Goal: Task Accomplishment & Management: Complete application form

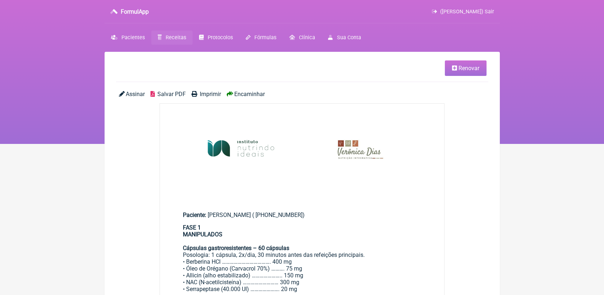
click at [175, 40] on span "Receitas" at bounding box center [176, 38] width 20 height 6
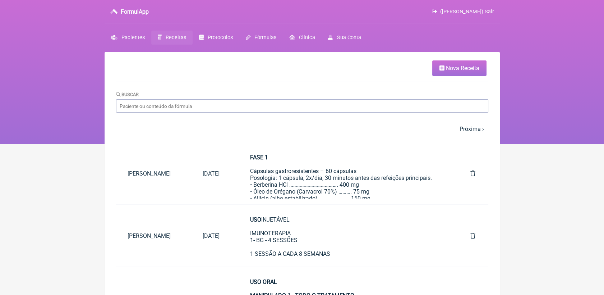
click at [460, 69] on span "Nova Receita" at bounding box center [462, 68] width 33 height 7
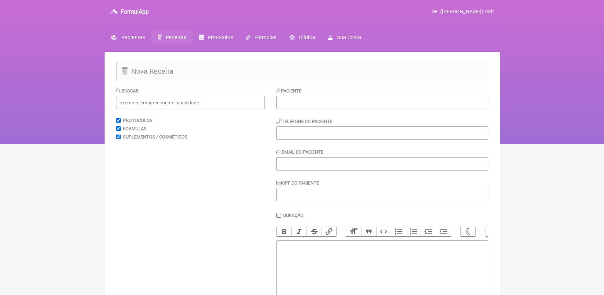
click at [303, 95] on div "Paciente" at bounding box center [382, 98] width 212 height 22
click at [298, 103] on input "text" at bounding box center [382, 102] width 212 height 13
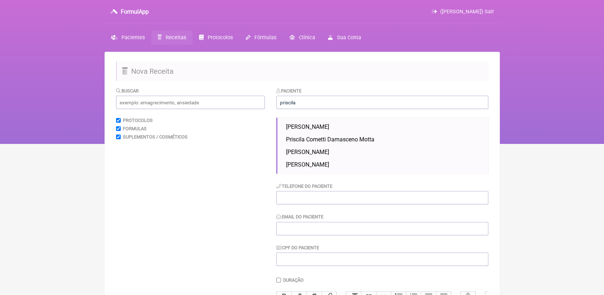
click at [317, 153] on span "[PERSON_NAME]" at bounding box center [307, 151] width 43 height 7
type input "[PERSON_NAME]"
type input "21973546289"
type input "[EMAIL_ADDRESS][DOMAIN_NAME]"
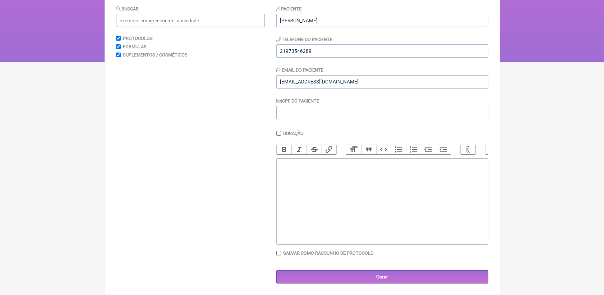
scroll to position [90, 0]
click at [347, 180] on trix-editor at bounding box center [382, 201] width 212 height 86
click at [304, 178] on div "PROTOCOLO FASE 1 REDUÇÃO DOS PATÓGENOS E BIOFILME FASE 2 RECOLONIZAÇÃO" at bounding box center [382, 185] width 204 height 48
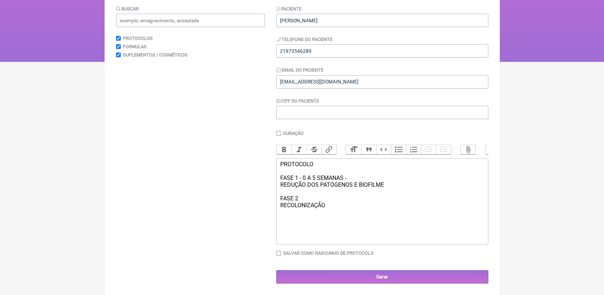
click at [334, 208] on div "PROTOCOLO FASE 1 - 0 A 5 SEMANAS - REDUÇÃO DOS PATÓGENOS E BIOFILME FASE 2 RECO…" at bounding box center [382, 185] width 204 height 48
drag, startPoint x: 388, startPoint y: 206, endPoint x: 274, endPoint y: 163, distance: 122.0
click at [274, 163] on form "Buscar Protocolos Formulas Suplementos / Cosméticos Paciente Priscila Silva Des…" at bounding box center [302, 144] width 372 height 279
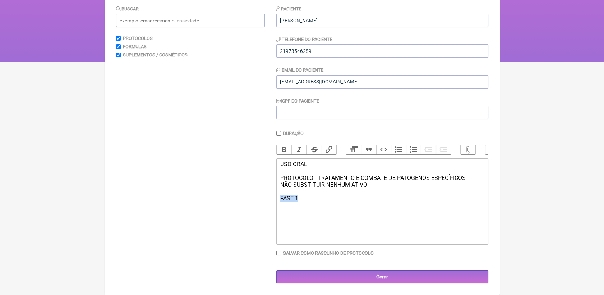
drag, startPoint x: 304, startPoint y: 200, endPoint x: 265, endPoint y: 200, distance: 39.5
click at [265, 200] on form "Buscar Protocolos Formulas Suplementos / Cosméticos Paciente Priscila Silva Des…" at bounding box center [302, 144] width 372 height 279
paste trix-editor "<div>USO ORAL<br><br>PROTOCOLO - TRATAMENTO E COMBATE DE PATOGENOS ESPECÍFICOS&…"
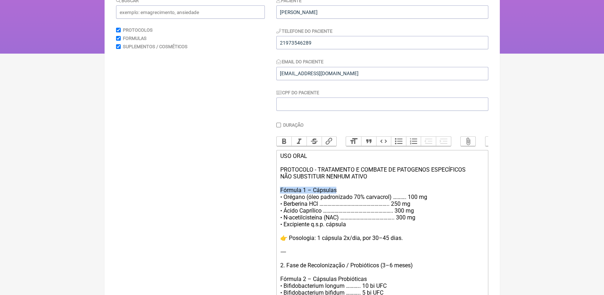
drag, startPoint x: 277, startPoint y: 198, endPoint x: 336, endPoint y: 198, distance: 59.0
click at [336, 198] on trix-editor "USO ORAL PROTOCOLO - TRATAMENTO E COMBATE DE PATOGENOS ESPECÍFICOS NÃO SUBSTITU…" at bounding box center [382, 299] width 212 height 299
click at [281, 142] on button "Bold" at bounding box center [284, 141] width 15 height 9
click at [342, 198] on div "USO ORAL PROTOCOLO - TRATAMENTO E COMBATE DE PATOGENOS ESPECÍFICOS NÃO SUBSTITU…" at bounding box center [382, 299] width 204 height 294
drag, startPoint x: 391, startPoint y: 212, endPoint x: 398, endPoint y: 212, distance: 6.5
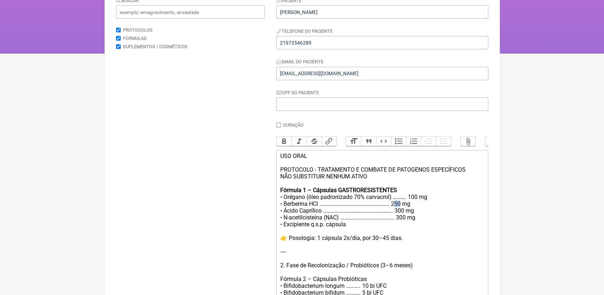
click at [398, 212] on div "USO ORAL PROTOCOLO - TRATAMENTO E COMBATE DE PATOGENOS ESPECÍFICOS NÃO SUBSTITU…" at bounding box center [382, 299] width 204 height 294
click at [290, 247] on div "USO ORAL PROTOCOLO - TRATAMENTO E COMBATE DE PATOGENOS ESPECÍFICOS NÃO SUBSTITU…" at bounding box center [382, 299] width 204 height 294
drag, startPoint x: 364, startPoint y: 249, endPoint x: 380, endPoint y: 249, distance: 15.1
click at [380, 249] on div "USO ORAL PROTOCOLO - TRATAMENTO E COMBATE DE PATOGENOS ESPECÍFICOS NÃO SUBSTITU…" at bounding box center [382, 299] width 204 height 294
drag, startPoint x: 300, startPoint y: 262, endPoint x: 275, endPoint y: 263, distance: 25.2
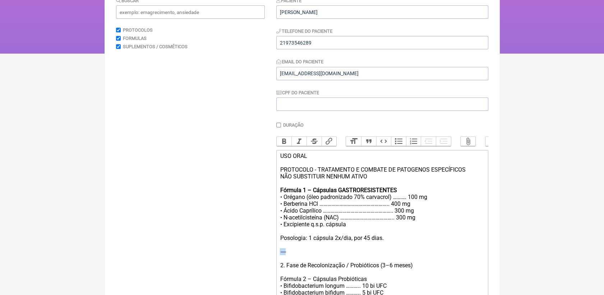
click at [275, 263] on form "Buscar Protocolos Formulas Suplementos / Cosméticos Paciente Priscila Silva Des…" at bounding box center [302, 242] width 372 height 491
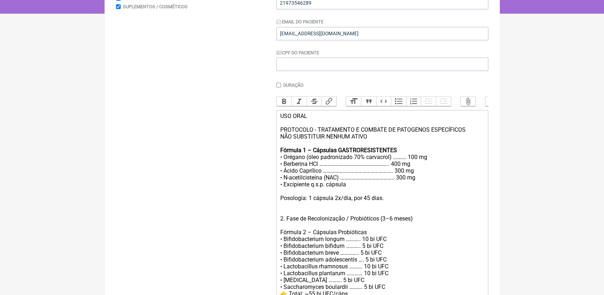
scroll to position [170, 0]
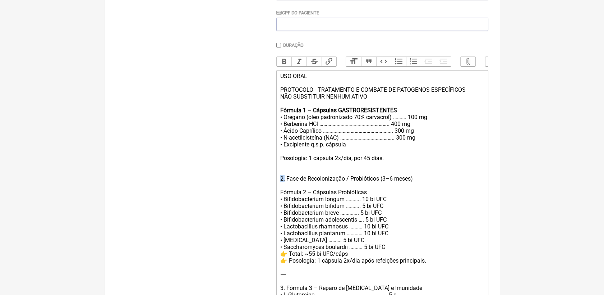
drag, startPoint x: 285, startPoint y: 189, endPoint x: 277, endPoint y: 189, distance: 7.5
click at [277, 189] on trix-editor "USO ORAL PROTOCOLO - TRATAMENTO E COMBATE DE PATOGENOS ESPECÍFICOS NÃO SUBSTITU…" at bounding box center [382, 216] width 212 height 292
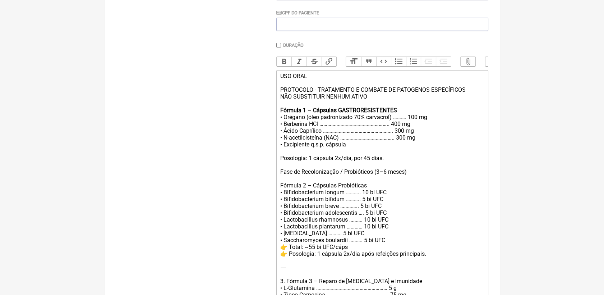
click at [294, 183] on div "USO ORAL PROTOCOLO - TRATAMENTO E COMBATE DE PATOGENOS ESPECÍFICOS NÃO SUBSTITU…" at bounding box center [382, 213] width 204 height 280
drag, startPoint x: 413, startPoint y: 182, endPoint x: 380, endPoint y: 182, distance: 33.4
click at [380, 182] on div "USO ORAL PROTOCOLO - TRATAMENTO E COMBATE DE PATOGENOS ESPECÍFICOS NÃO SUBSTITU…" at bounding box center [382, 213] width 204 height 280
click at [414, 211] on div "USO ORAL PROTOCOLO - TRATAMENTO E COMBATE DE PATOGENOS ESPECÍFICOS NÃO SUBSTITU…" at bounding box center [382, 213] width 204 height 280
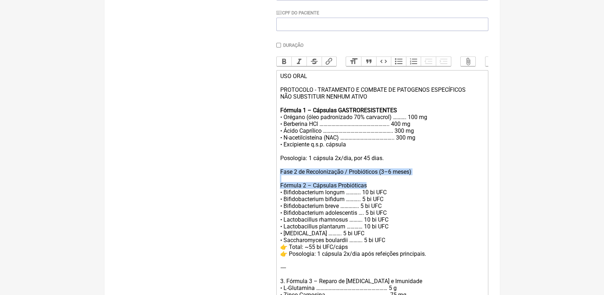
drag, startPoint x: 281, startPoint y: 182, endPoint x: 368, endPoint y: 194, distance: 87.8
click at [368, 194] on div "USO ORAL PROTOCOLO - TRATAMENTO E COMBATE DE PATOGENOS ESPECÍFICOS NÃO SUBSTITU…" at bounding box center [382, 213] width 204 height 280
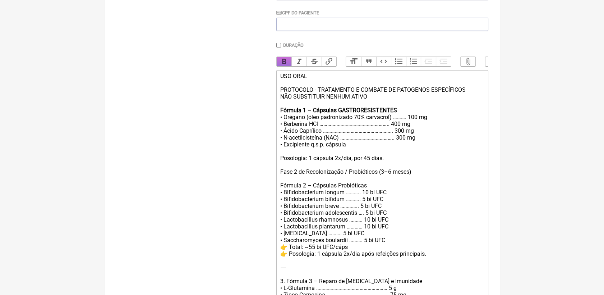
click at [285, 64] on button "Bold" at bounding box center [284, 61] width 15 height 9
click at [282, 180] on strong "Fase 2 de Recolonização / Probióticos (3–6 meses) Fórmula 2 – Cápsulas Probióti…" at bounding box center [345, 178] width 131 height 20
drag, startPoint x: 280, startPoint y: 182, endPoint x: 343, endPoint y: 182, distance: 62.5
click at [343, 182] on strong "Fase 2 de Recolonização / Probióticos (3–6 meses) Fórmula 2 – Cápsulas Probióti…" at bounding box center [345, 178] width 131 height 20
copy strong "Fase 2 de Recolonização"
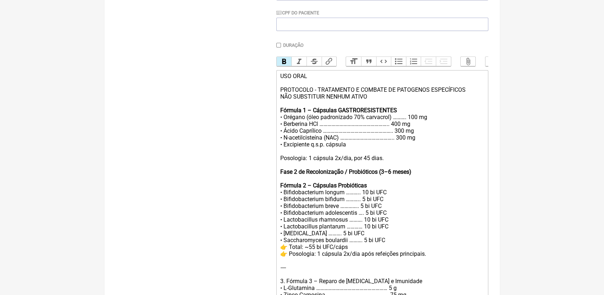
click at [308, 113] on div "USO ORAL PROTOCOLO - TRATAMENTO E COMBATE DE PATOGENOS ESPECÍFICOS NÃO SUBSTITU…" at bounding box center [382, 213] width 204 height 280
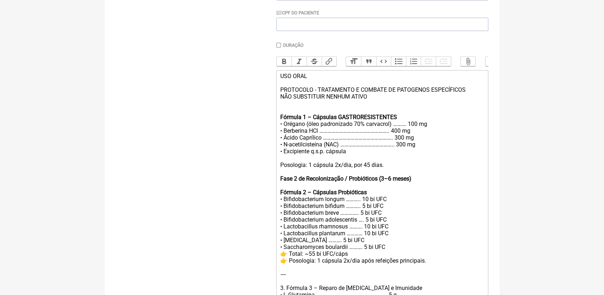
paste trix-editor "strong>Fase 2 de Recolonização</strong><"
drag, startPoint x: 293, startPoint y: 120, endPoint x: 350, endPoint y: 115, distance: 57.3
click at [350, 115] on div "USO ORAL PROTOCOLO - TRATAMENTO E COMBATE DE PATOGENOS ESPECÍFICOS NÃO SUBSTITU…" at bounding box center [382, 216] width 204 height 287
click at [296, 114] on strong "Fase 2 de Recolonização" at bounding box center [311, 110] width 63 height 7
drag, startPoint x: 294, startPoint y: 118, endPoint x: 345, endPoint y: 118, distance: 51.0
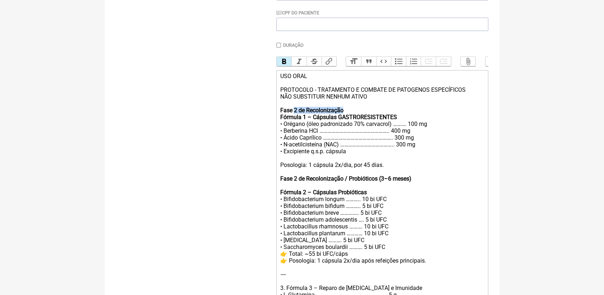
click at [345, 118] on div "USO ORAL PROTOCOLO - TRATAMENTO E COMBATE DE PATOGENOS ESPECÍFICOS NÃO SUBSTITU…" at bounding box center [382, 216] width 204 height 287
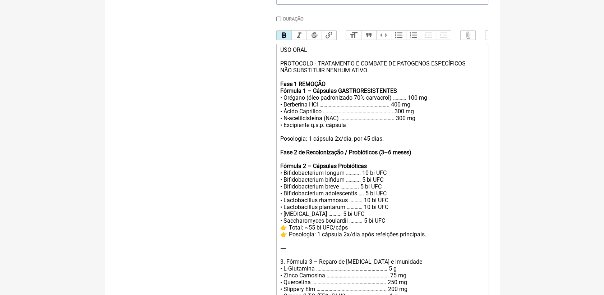
scroll to position [210, 0]
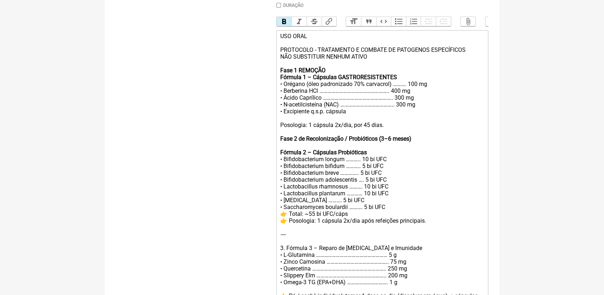
click at [402, 140] on div "USO ORAL PROTOCOLO - TRATAMENTO E COMBATE DE PATOGENOS ESPECÍFICOS NÃO SUBSTITU…" at bounding box center [382, 176] width 204 height 287
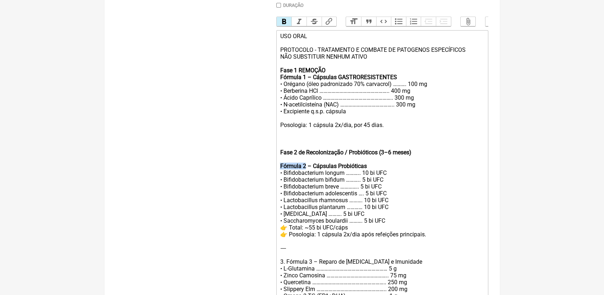
drag, startPoint x: 279, startPoint y: 178, endPoint x: 306, endPoint y: 177, distance: 27.4
click at [306, 177] on trix-editor "USO ORAL PROTOCOLO - TRATAMENTO E COMBATE DE PATOGENOS ESPECÍFICOS NÃO SUBSTITU…" at bounding box center [382, 183] width 212 height 306
copy strong "Fórmula 2"
click at [290, 147] on div "USO ORAL PROTOCOLO - TRATAMENTO E COMBATE DE PATOGENOS ESPECÍFICOS NÃO SUBSTITU…" at bounding box center [382, 183] width 204 height 301
paste trix-editor "strong>Fórmula 2</strong><"
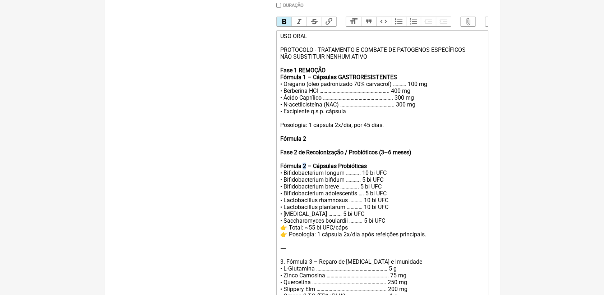
click at [305, 169] on strong "Fase 2 de Recolonização / Probióticos (3–6 meses) Fórmula 2 – Cápsulas Probióti…" at bounding box center [345, 159] width 131 height 20
click at [311, 150] on div "USO ORAL PROTOCOLO - TRATAMENTO E COMBATE DE PATOGENOS ESPECÍFICOS NÃO SUBSTITU…" at bounding box center [382, 183] width 204 height 301
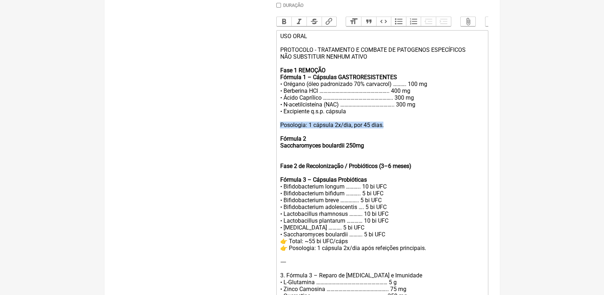
drag, startPoint x: 280, startPoint y: 137, endPoint x: 383, endPoint y: 133, distance: 102.9
click at [383, 133] on div "USO ORAL PROTOCOLO - TRATAMENTO E COMBATE DE PATOGENOS ESPECÍFICOS NÃO SUBSTITU…" at bounding box center [382, 190] width 204 height 314
copy div "Posologia: 1 cápsula 2x/dia, por 45 dias."
click at [351, 165] on div "USO ORAL PROTOCOLO - TRATAMENTO E COMBATE DE PATOGENOS ESPECÍFICOS NÃO SUBSTITU…" at bounding box center [382, 190] width 204 height 314
paste trix-editor "Posologia: 1 cápsula 2x/dia, por 45 dias."
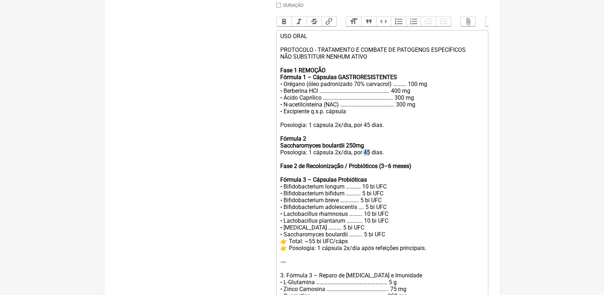
drag, startPoint x: 364, startPoint y: 162, endPoint x: 370, endPoint y: 162, distance: 5.8
click at [370, 162] on div "USO ORAL PROTOCOLO - TRATAMENTO E COMBATE DE PATOGENOS ESPECÍFICOS NÃO SUBSTITU…" at bounding box center [382, 190] width 204 height 314
click at [419, 202] on div "USO ORAL PROTOCOLO - TRATAMENTO E COMBATE DE PATOGENOS ESPECÍFICOS NÃO SUBSTITU…" at bounding box center [382, 190] width 204 height 314
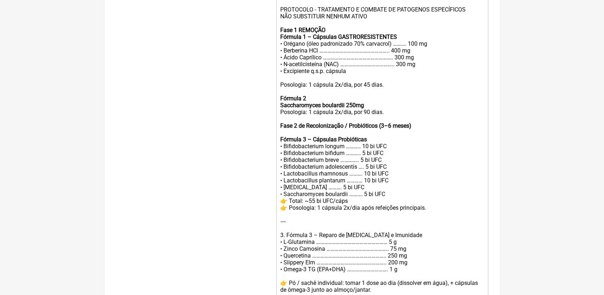
scroll to position [290, 0]
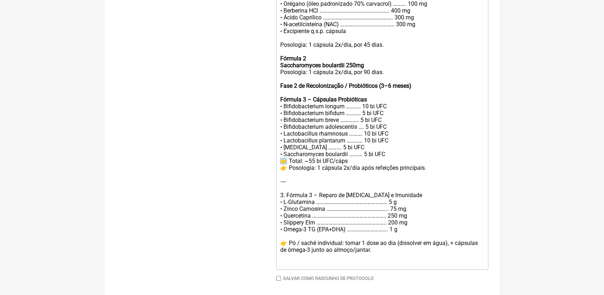
drag, startPoint x: 281, startPoint y: 178, endPoint x: 286, endPoint y: 176, distance: 5.5
click at [286, 176] on div "USO ORAL PROTOCOLO - TRATAMENTO E COMBATE DE PATOGENOS ESPECÍFICOS NÃO SUBSTITU…" at bounding box center [382, 110] width 204 height 314
drag, startPoint x: 279, startPoint y: 183, endPoint x: 288, endPoint y: 183, distance: 9.0
click at [288, 183] on trix-editor "USO ORAL PROTOCOLO - TRATAMENTO E COMBATE DE PATOGENOS ESPECÍFICOS NÃO SUBSTITU…" at bounding box center [382, 110] width 212 height 320
drag, startPoint x: 278, startPoint y: 195, endPoint x: 301, endPoint y: 199, distance: 23.1
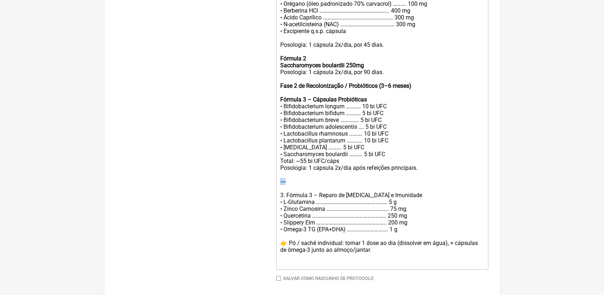
click at [301, 199] on trix-editor "USO ORAL PROTOCOLO - TRATAMENTO E COMBATE DE PATOGENOS ESPECÍFICOS NÃO SUBSTITU…" at bounding box center [382, 110] width 212 height 320
click at [345, 174] on div "USO ORAL PROTOCOLO - TRATAMENTO E COMBATE DE PATOGENOS ESPECÍFICOS NÃO SUBSTITU…" at bounding box center [382, 110] width 204 height 314
click at [369, 194] on div "USO ORAL PROTOCOLO - TRATAMENTO E COMBATE DE PATOGENOS ESPECÍFICOS NÃO SUBSTITU…" at bounding box center [382, 110] width 204 height 314
drag, startPoint x: 280, startPoint y: 212, endPoint x: 285, endPoint y: 211, distance: 5.4
click at [285, 211] on div "USO ORAL PROTOCOLO - TRATAMENTO E COMBATE DE PATOGENOS ESPECÍFICOS NÃO SUBSTITU…" at bounding box center [382, 110] width 204 height 314
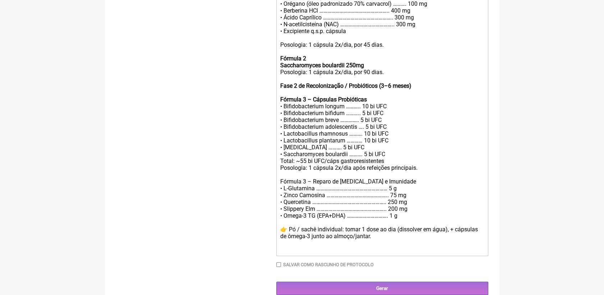
click at [305, 194] on div "USO ORAL PROTOCOLO - TRATAMENTO E COMBATE DE PATOGENOS ESPECÍFICOS NÃO SUBSTITU…" at bounding box center [382, 103] width 204 height 301
drag, startPoint x: 312, startPoint y: 197, endPoint x: 399, endPoint y: 199, distance: 87.0
click at [399, 199] on div "USO ORAL PROTOCOLO - TRATAMENTO E COMBATE DE PATOGENOS ESPECÍFICOS NÃO SUBSTITU…" at bounding box center [382, 103] width 204 height 301
drag, startPoint x: 377, startPoint y: 195, endPoint x: 280, endPoint y: 197, distance: 97.1
click at [280, 197] on div "USO ORAL PROTOCOLO - TRATAMENTO E COMBATE DE PATOGENOS ESPECÍFICOS NÃO SUBSTITU…" at bounding box center [382, 103] width 204 height 301
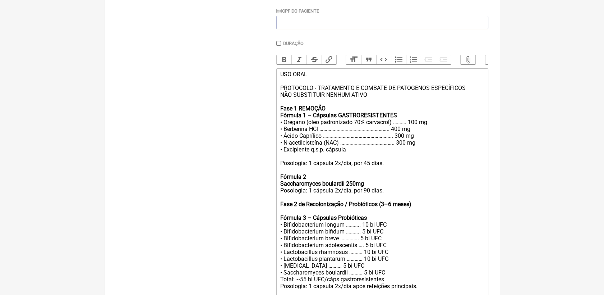
scroll to position [170, 0]
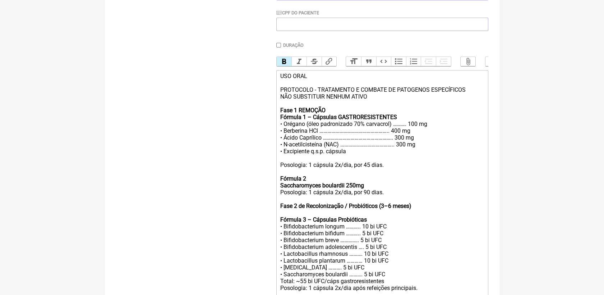
click at [282, 64] on button "Bold" at bounding box center [284, 61] width 15 height 9
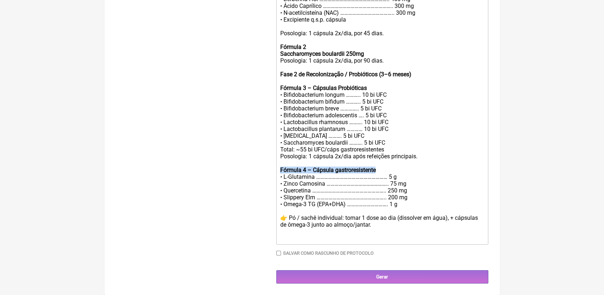
scroll to position [319, 0]
click at [448, 187] on div "USO ORAL PROTOCOLO - TRATAMENTO E COMBATE DE PATOGENOS ESPECÍFICOS NÃO SUBSTITU…" at bounding box center [382, 91] width 204 height 301
click at [400, 203] on div "USO ORAL PROTOCOLO - TRATAMENTO E COMBATE DE PATOGENOS ESPECÍFICOS NÃO SUBSTITU…" at bounding box center [382, 91] width 204 height 301
drag, startPoint x: 400, startPoint y: 203, endPoint x: 283, endPoint y: 202, distance: 116.5
click at [283, 202] on div "USO ORAL PROTOCOLO - TRATAMENTO E COMBATE DE PATOGENOS ESPECÍFICOS NÃO SUBSTITU…" at bounding box center [382, 91] width 204 height 301
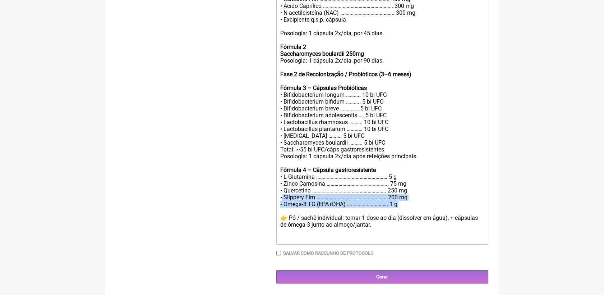
drag, startPoint x: 400, startPoint y: 206, endPoint x: 278, endPoint y: 197, distance: 122.9
click at [278, 197] on trix-editor "USO ORAL PROTOCOLO - TRATAMENTO E COMBATE DE PATOGENOS ESPECÍFICOS NÃO SUBSTITU…" at bounding box center [382, 92] width 212 height 306
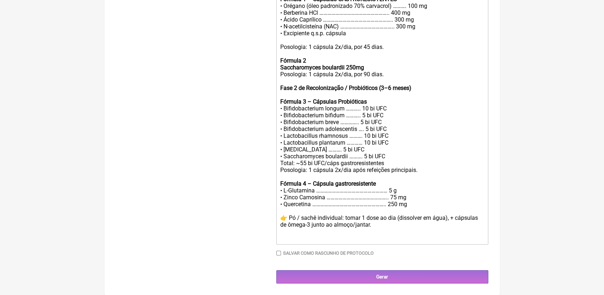
scroll to position [305, 0]
paste trix-editor "<div>USO ORAL<br><br>PROTOCOLO - TRATAMENTO E COMBATE DE PATOGENOS ESPECÍFICOS …"
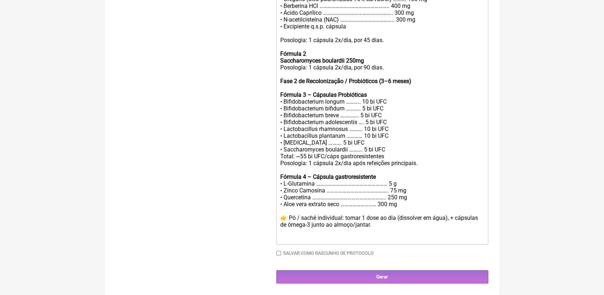
paste trix-editor "<div>USO ORAL<br><br>PROTOCOLO - TRATAMENTO E COMBATE DE PATOGENOS ESPECÍFICOS …"
click at [386, 217] on div "USO ORAL PROTOCOLO - TRATAMENTO E COMBATE DE PATOGENOS ESPECÍFICOS NÃO SUBSTITU…" at bounding box center [382, 95] width 204 height 294
drag, startPoint x: 391, startPoint y: 218, endPoint x: 277, endPoint y: 216, distance: 114.0
click at [277, 216] on trix-editor "USO ORAL PROTOCOLO - TRATAMENTO E COMBATE DE PATOGENOS ESPECÍFICOS NÃO SUBSTITU…" at bounding box center [382, 94] width 212 height 299
click at [431, 238] on div "USO ORAL PROTOCOLO - TRATAMENTO E COMBATE DE PATOGENOS ESPECÍFICOS NÃO SUBSTITU…" at bounding box center [382, 95] width 204 height 294
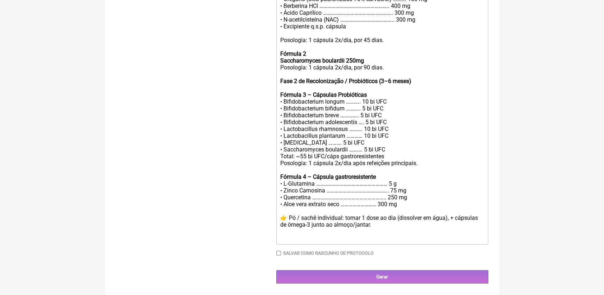
click at [288, 225] on div "USO ORAL PROTOCOLO - TRATAMENTO E COMBATE DE PATOGENOS ESPECÍFICOS NÃO SUBSTITU…" at bounding box center [382, 95] width 204 height 294
click at [434, 221] on div "USO ORAL PROTOCOLO - TRATAMENTO E COMBATE DE PATOGENOS ESPECÍFICOS NÃO SUBSTITU…" at bounding box center [382, 95] width 204 height 294
click at [439, 242] on div "USO ORAL PROTOCOLO - TRATAMENTO E COMBATE DE PATOGENOS ESPECÍFICOS NÃO SUBSTITU…" at bounding box center [382, 95] width 204 height 294
drag, startPoint x: 434, startPoint y: 222, endPoint x: 442, endPoint y: 229, distance: 11.0
click at [442, 229] on div "USO ORAL PROTOCOLO - TRATAMENTO E COMBATE DE PATOGENOS ESPECÍFICOS NÃO SUBSTITU…" at bounding box center [382, 95] width 204 height 294
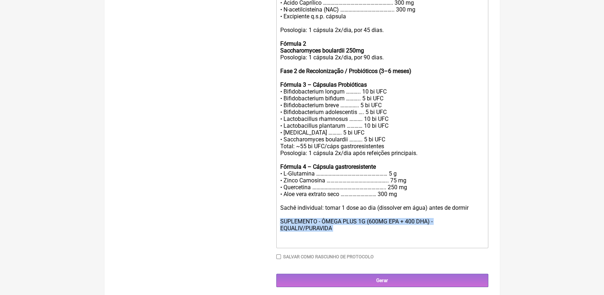
drag, startPoint x: 280, startPoint y: 236, endPoint x: 335, endPoint y: 251, distance: 56.2
click at [335, 245] on div "USO ORAL PROTOCOLO - TRATAMENTO E COMBATE DE PATOGENOS ESPECÍFICOS NÃO SUBSTITU…" at bounding box center [382, 91] width 204 height 307
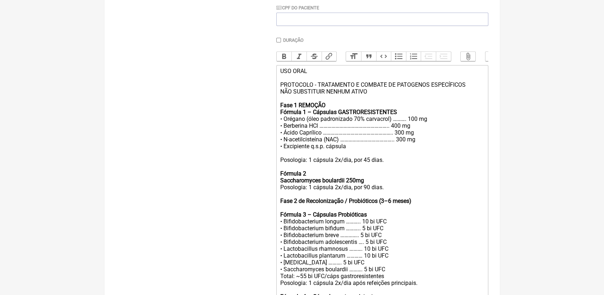
scroll to position [145, 0]
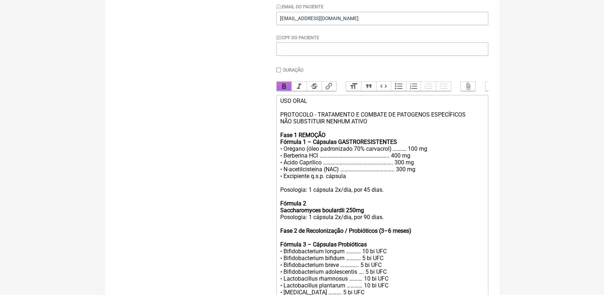
drag, startPoint x: 279, startPoint y: 88, endPoint x: 296, endPoint y: 96, distance: 18.7
click at [279, 88] on button "Bold" at bounding box center [284, 86] width 15 height 9
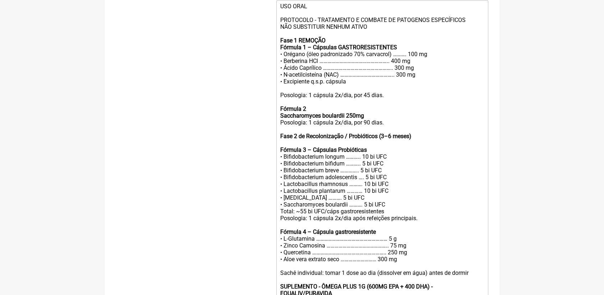
scroll to position [325, 0]
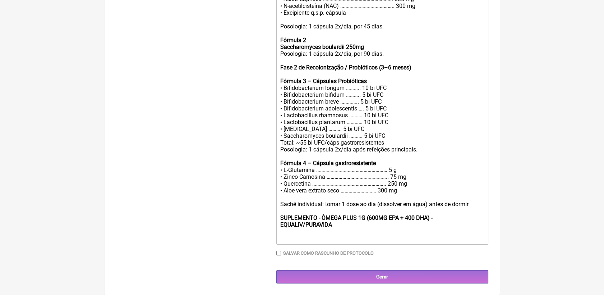
click at [307, 208] on div "USO ORAL PROTOCOLO - TRATAMENTO E COMBATE DE PATOGENOS ESPECÍFICOS NÃO SUBSTITU…" at bounding box center [382, 87] width 204 height 307
click at [324, 233] on div "USO ORAL PROTOCOLO - TRATAMENTO E COMBATE DE PATOGENOS ESPECÍFICOS NÃO SUBSTITU…" at bounding box center [382, 87] width 204 height 307
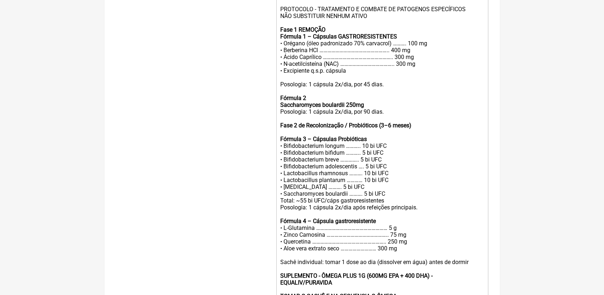
scroll to position [246, 0]
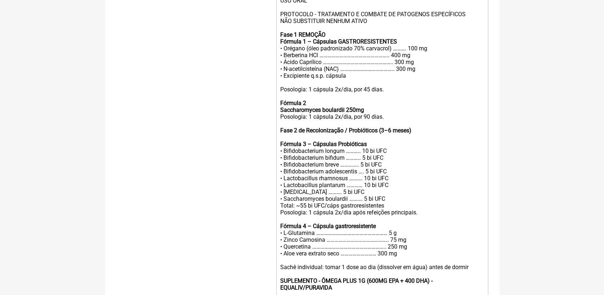
click at [406, 130] on div "USO ORAL PROTOCOLO - TRATAMENTO E COMBATE DE PATOGENOS ESPECÍFICOS NÃO SUBSTITU…" at bounding box center [382, 161] width 204 height 328
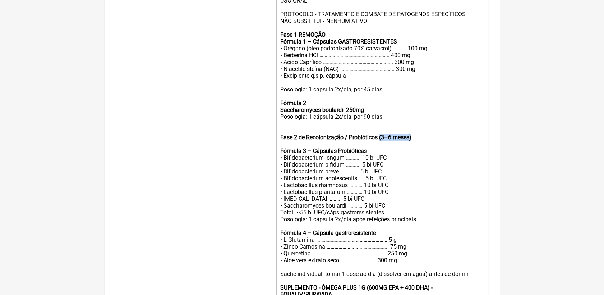
drag, startPoint x: 380, startPoint y: 150, endPoint x: 412, endPoint y: 149, distance: 32.7
click at [412, 149] on div "USO ORAL PROTOCOLO - TRATAMENTO E COMBATE DE PATOGENOS ESPECÍFICOS NÃO SUBSTITU…" at bounding box center [382, 164] width 204 height 335
drag, startPoint x: 345, startPoint y: 148, endPoint x: 427, endPoint y: 149, distance: 82.3
click at [420, 149] on div "USO ORAL PROTOCOLO - TRATAMENTO E COMBATE DE PATOGENOS ESPECÍFICOS NÃO SUBSTITU…" at bounding box center [382, 164] width 204 height 335
click at [366, 127] on div "USO ORAL PROTOCOLO - TRATAMENTO E COMBATE DE PATOGENOS ESPECÍFICOS NÃO SUBSTITU…" at bounding box center [382, 164] width 204 height 335
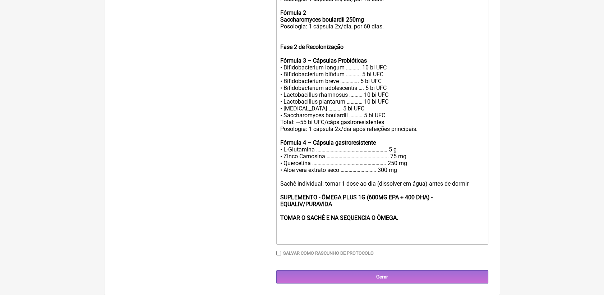
scroll to position [354, 0]
click at [435, 229] on div "USO ORAL PROTOCOLO - TRATAMENTO E COMBATE DE PATOGENOS ESPECÍFICOS NÃO SUBSTITU…" at bounding box center [382, 74] width 204 height 335
click at [363, 40] on div "USO ORAL PROTOCOLO - TRATAMENTO E COMBATE DE PATOGENOS ESPECÍFICOS NÃO SUBSTITU…" at bounding box center [382, 74] width 204 height 335
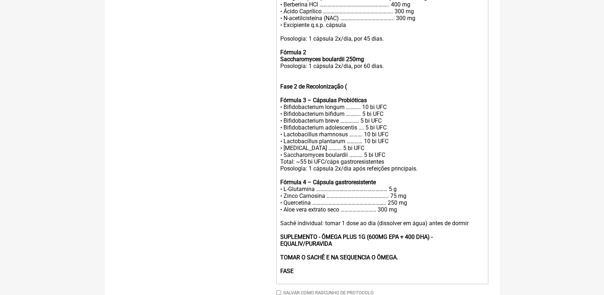
scroll to position [313, 0]
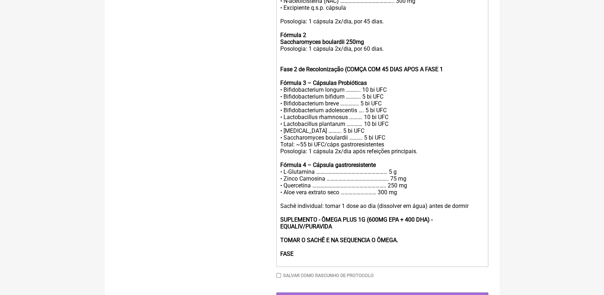
click at [359, 80] on strong "Fase 2 de Recolonização (COMÇA COM 45 DIAS APOS A FASE 1 Fórmula 3 – Cápsulas P…" at bounding box center [361, 76] width 163 height 20
click at [450, 82] on div "USO ORAL PROTOCOLO - TRATAMENTO E COMBATE DE PATOGENOS ESPECÍFICOS NÃO SUBSTITU…" at bounding box center [382, 96] width 204 height 335
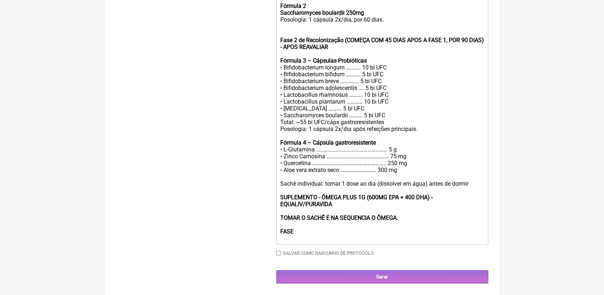
scroll to position [361, 0]
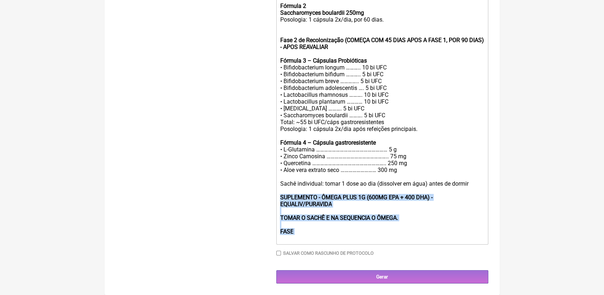
drag, startPoint x: 302, startPoint y: 230, endPoint x: 270, endPoint y: 237, distance: 32.4
click at [262, 237] on form "Buscar Protocolos Formulas Suplementos / Cosméticos Paciente Priscila Silva Des…" at bounding box center [302, 13] width 372 height 539
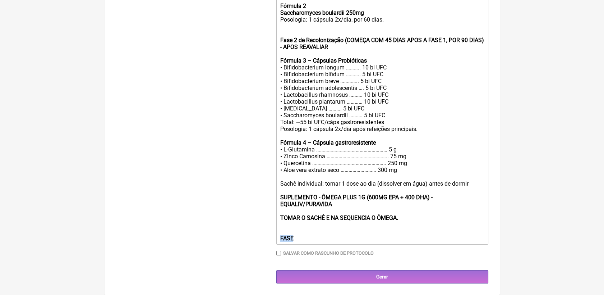
drag, startPoint x: 299, startPoint y: 237, endPoint x: 272, endPoint y: 242, distance: 27.3
click at [272, 242] on form "Buscar Protocolos Formulas Suplementos / Cosméticos Paciente Priscila Silva Des…" at bounding box center [302, 13] width 372 height 539
type trix-editor "<div>USO ORAL<br><br>PROTOCOLO - TRATAMENTO E COMBATE DE PATOGENOS ESPECÍFICOS …"
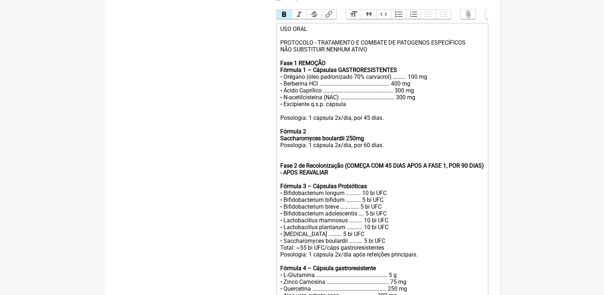
scroll to position [201, 0]
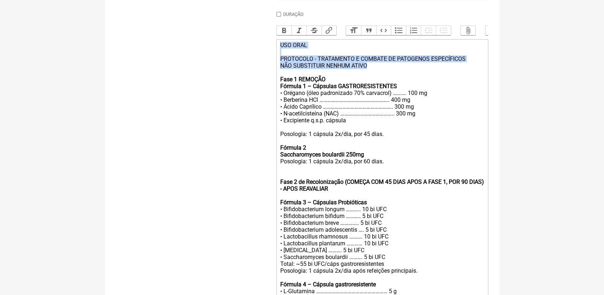
drag, startPoint x: 280, startPoint y: 53, endPoint x: 371, endPoint y: 74, distance: 93.3
click at [371, 74] on div "USO ORAL PROTOCOLO - TRATAMENTO E COMBATE DE PATOGENOS ESPECÍFICOS NÃO SUBSTITU…" at bounding box center [382, 212] width 204 height 341
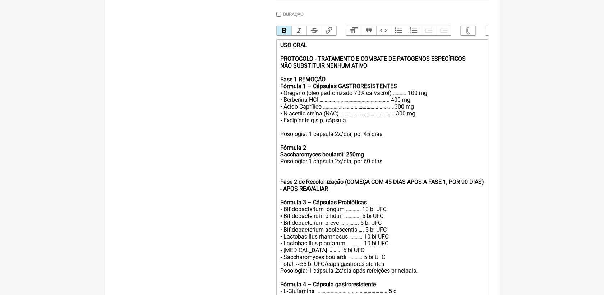
click at [284, 35] on button "Bold" at bounding box center [284, 30] width 15 height 9
click at [426, 140] on div "USO ORAL PROTOCOLO - TRATAMENTO E COMBATE DE PATOGENOS ESPECÍFICOS NÃO SUBSTITU…" at bounding box center [382, 212] width 204 height 341
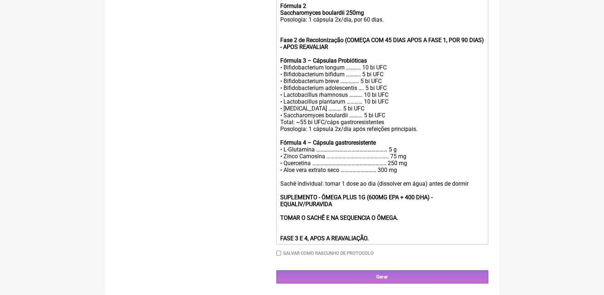
scroll to position [361, 0]
click at [417, 240] on div "USO ORAL PROTOCOLO - TRATAMENTO E COMBATE DE PATOGENOS ESPECÍFICOS NÃO SUBSTITU…" at bounding box center [382, 70] width 204 height 341
click at [401, 275] on input "Gerar" at bounding box center [382, 276] width 212 height 13
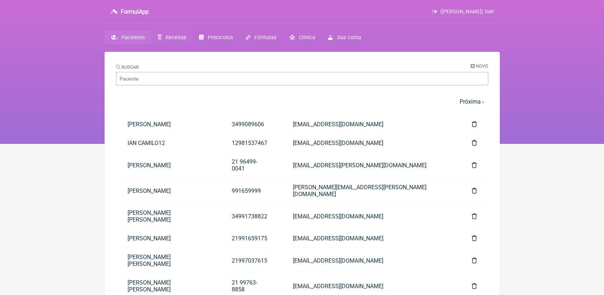
click at [166, 36] on span "Receitas" at bounding box center [176, 38] width 20 height 6
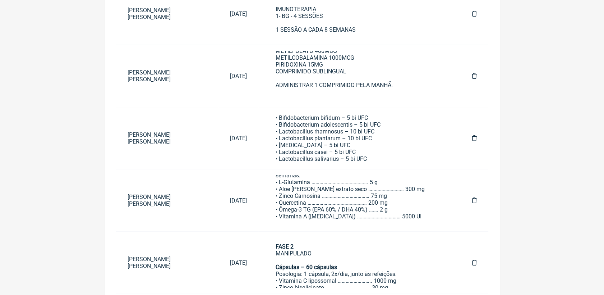
scroll to position [239, 0]
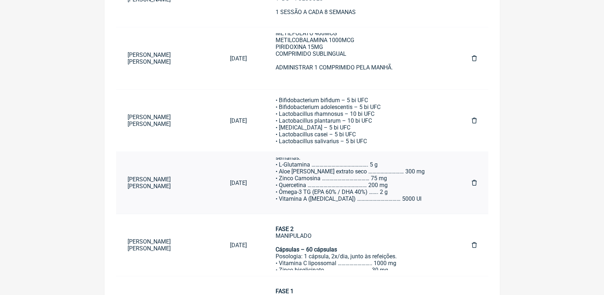
click at [295, 192] on div "FASE 3 MANIPULADO Pó para diluir em água – Pote com 320 g Posologia: 1 medida (…" at bounding box center [360, 164] width 168 height 75
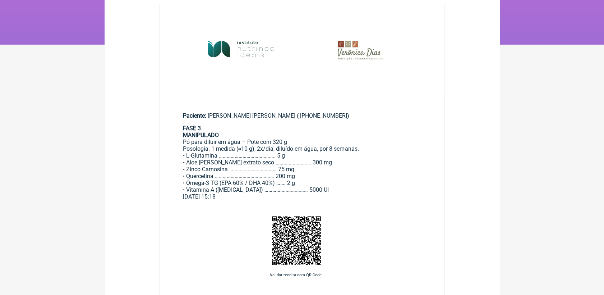
scroll to position [120, 0]
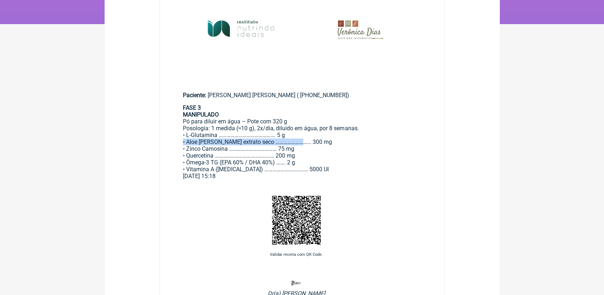
drag, startPoint x: 183, startPoint y: 144, endPoint x: 304, endPoint y: 144, distance: 121.9
click at [304, 144] on div "FASE 3 MANIPULADO Pó para diluir em água – Pote com 320 g Posologia: 1 medida (…" at bounding box center [302, 138] width 239 height 68
copy div "• Aloe vera extrato seco ……………………… 300 mg"
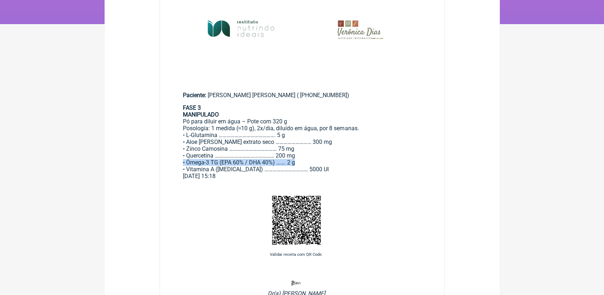
drag, startPoint x: 183, startPoint y: 165, endPoint x: 302, endPoint y: 165, distance: 119.0
click at [302, 165] on div "FASE 3 MANIPULADO Pó para diluir em água – Pote com 320 g Posologia: 1 medida (…" at bounding box center [302, 138] width 239 height 68
copy div "• Ômega-3 TG (EPA 60% / DHA 40%) ……. 2 g"
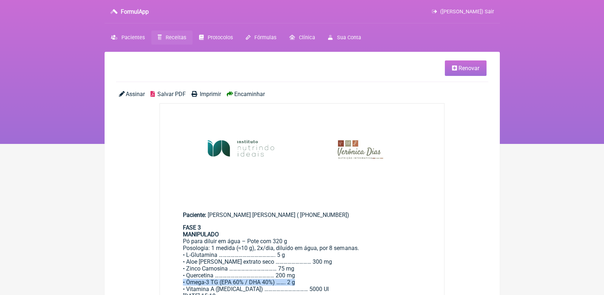
scroll to position [0, 0]
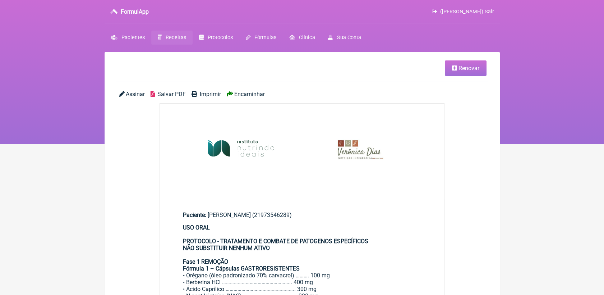
click at [166, 92] on span "Salvar PDF" at bounding box center [171, 94] width 28 height 7
click at [306, 111] on img at bounding box center [302, 151] width 285 height 95
click at [460, 65] on span "Renovar" at bounding box center [469, 68] width 21 height 7
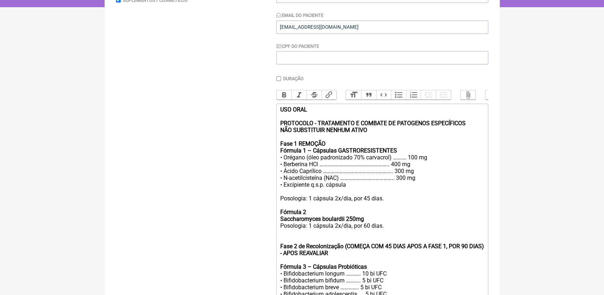
scroll to position [160, 0]
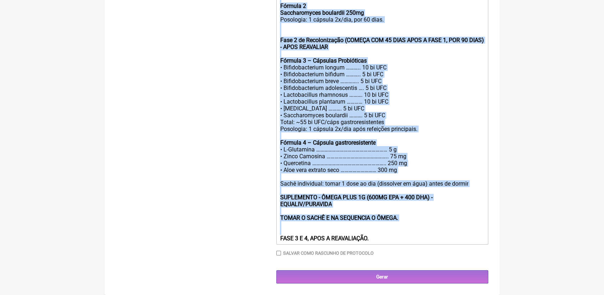
drag, startPoint x: 293, startPoint y: 93, endPoint x: 396, endPoint y: 296, distance: 227.1
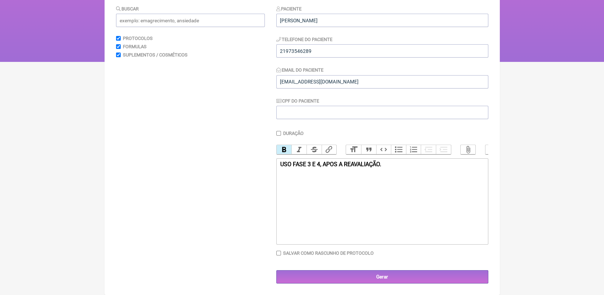
scroll to position [16, 0]
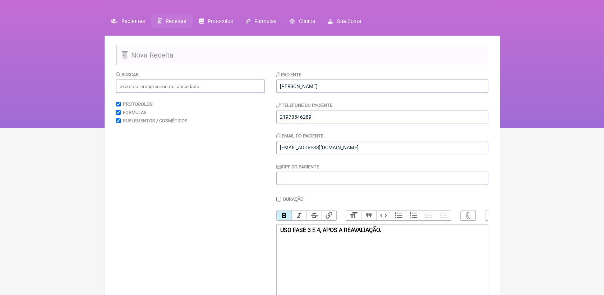
drag, startPoint x: 293, startPoint y: 237, endPoint x: 403, endPoint y: 246, distance: 110.4
click at [403, 246] on trix-editor "USO FASE 3 E 4, APOS A REAVALIAÇÃO." at bounding box center [382, 267] width 212 height 86
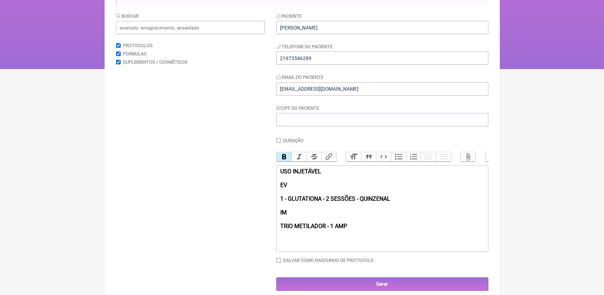
scroll to position [90, 0]
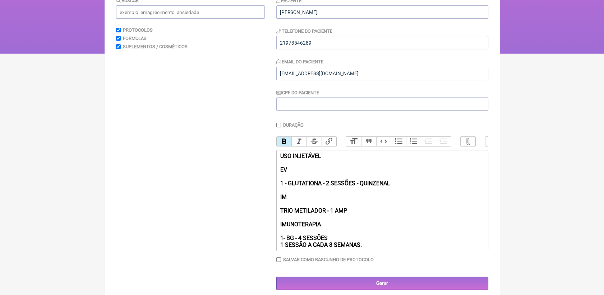
type trix-editor "<div><strong>USO INJETÁVEL<br><br>EV<br><br>1 - GLUTATIONA - 2 SESSÕES - QUINZE…"
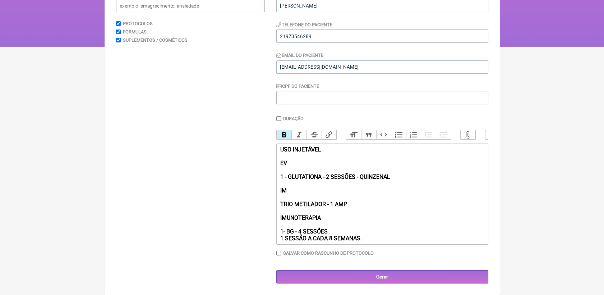
scroll to position [107, 0]
drag, startPoint x: 359, startPoint y: 239, endPoint x: 277, endPoint y: 231, distance: 82.7
click at [277, 231] on trix-editor "USO INJETÁVEL EV 1 - GLUTATIONA - 2 SESSÕES - QUINZENAL IM TRIO METILADOR - 1 A…" at bounding box center [382, 193] width 212 height 101
click at [283, 130] on button "Bold" at bounding box center [284, 134] width 15 height 9
drag, startPoint x: 280, startPoint y: 174, endPoint x: 396, endPoint y: 174, distance: 116.5
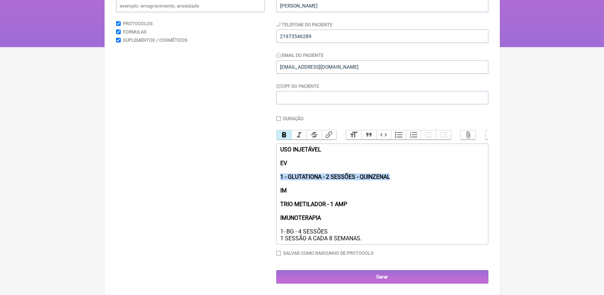
click at [396, 174] on div "USO INJETÁVEL EV 1 - GLUTATIONA - 2 SESSÕES - QUINZENAL IM TRIO METILADOR - 1 A…" at bounding box center [382, 194] width 204 height 96
click at [284, 130] on button "Bold" at bounding box center [284, 134] width 15 height 9
drag, startPoint x: 279, startPoint y: 202, endPoint x: 348, endPoint y: 202, distance: 69.0
click at [348, 202] on div "USO INJETÁVEL EV 1 - GLUTATIONA - 2 SESSÕES - QUINZENAL IM TRIO METILADOR - 1 A…" at bounding box center [382, 194] width 204 height 96
click at [281, 130] on button "Bold" at bounding box center [284, 134] width 15 height 9
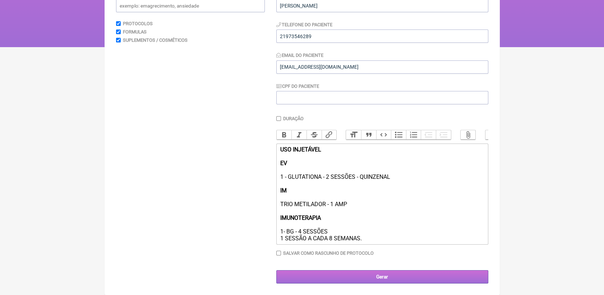
click at [386, 272] on input "Gerar" at bounding box center [382, 276] width 212 height 13
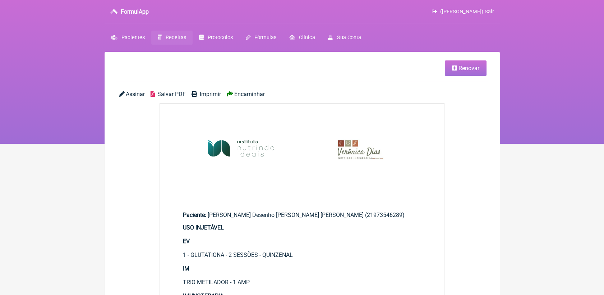
click at [172, 95] on span "Salvar PDF" at bounding box center [171, 94] width 28 height 7
click at [474, 68] on span "Renovar" at bounding box center [469, 68] width 21 height 7
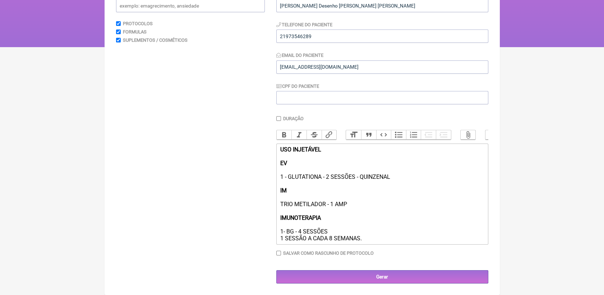
scroll to position [107, 0]
drag, startPoint x: 293, startPoint y: 146, endPoint x: 376, endPoint y: 243, distance: 128.0
click at [376, 243] on trix-editor "USO INJETÁVEL EV 1 - GLUTATIONA - 2 SESSÕES - QUINZENAL IM TRIO METILADOR - 1 A…" at bounding box center [382, 193] width 212 height 101
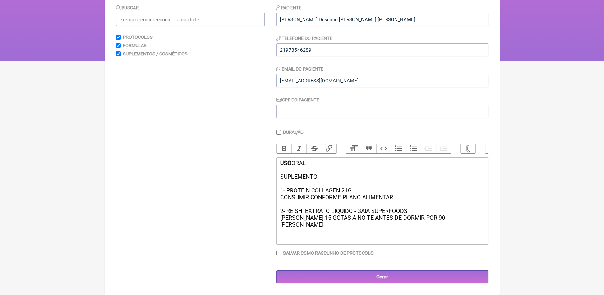
type trix-editor "<div><strong>USO </strong>ORAL<br><br>SUPLEMENTO<br><br>1- PROTEIN COLLAGEN 21G…"
drag, startPoint x: 280, startPoint y: 162, endPoint x: 316, endPoint y: 166, distance: 35.7
click at [316, 166] on div "USO ORAL SUPLEMENTO 1- PROTEIN COLLAGEN 21G CONSUMIR CONFORME PLANO ALIMENTAR 2…" at bounding box center [382, 201] width 204 height 82
click at [282, 146] on button "Bold" at bounding box center [284, 148] width 15 height 9
drag, startPoint x: 279, startPoint y: 178, endPoint x: 322, endPoint y: 178, distance: 43.1
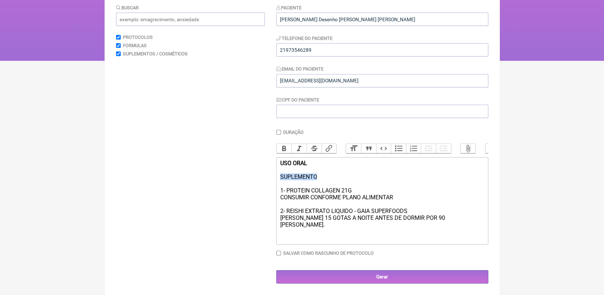
click at [322, 178] on trix-editor "USO ORAL SUPLEMENTO 1- PROTEIN COLLAGEN 21G CONSUMIR CONFORME PLANO ALIMENTAR 2…" at bounding box center [382, 200] width 212 height 87
click at [286, 146] on button "Bold" at bounding box center [284, 148] width 15 height 9
click at [341, 174] on div "USO ORAL SUPLEMENTO 1- PROTEIN COLLAGEN 21G CONSUMIR CONFORME PLANO ALIMENTAR 2…" at bounding box center [382, 201] width 204 height 82
click at [418, 203] on div "USO ORAL SUPLEMENTO 1- PROTEIN COLLAGEN 21G CONSUMIR CONFORME PLANO ALIMENTAR 2…" at bounding box center [382, 201] width 204 height 82
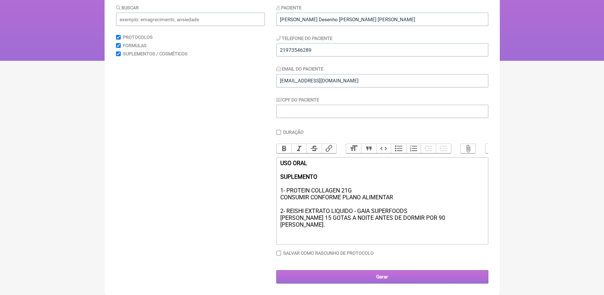
click at [437, 276] on input "Gerar" at bounding box center [382, 276] width 212 height 13
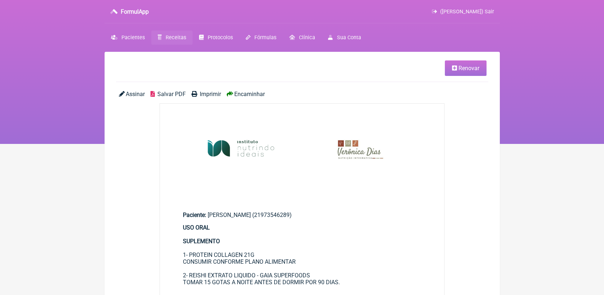
click at [460, 66] on span "Renovar" at bounding box center [469, 68] width 21 height 7
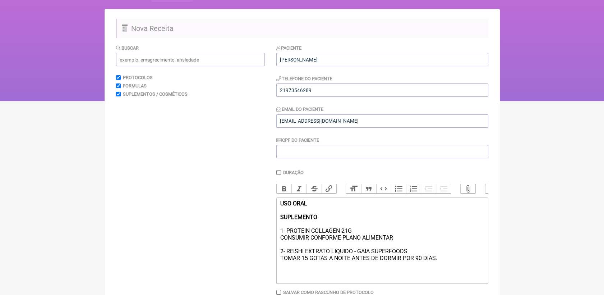
scroll to position [90, 0]
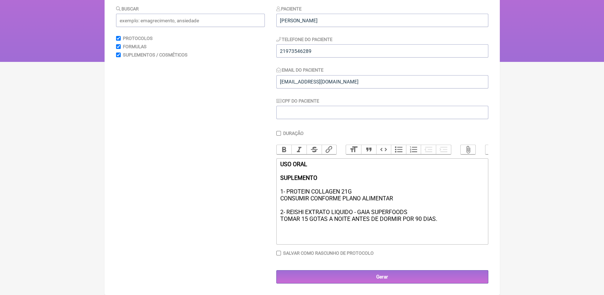
click at [414, 197] on div "USO ORAL SUPLEMENTO 1- PROTEIN COLLAGEN 21G CONSUMIR CONFORME PLANO ALIMENTAR 2…" at bounding box center [382, 198] width 204 height 75
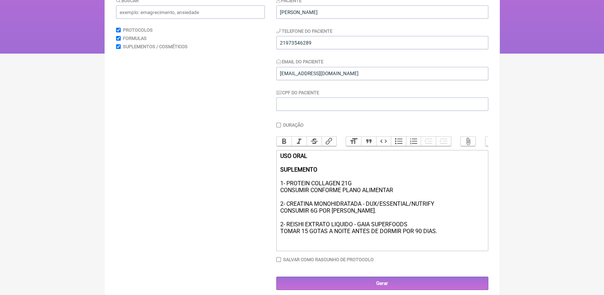
type trix-editor "<div><strong>USO ORAL</strong><br><br><strong>SUPLEMENTO</strong><br><br>1- PRO…"
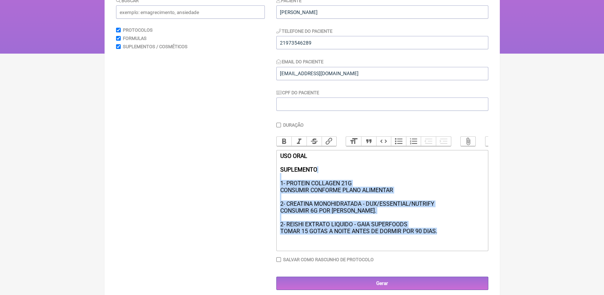
drag, startPoint x: 437, startPoint y: 243, endPoint x: 273, endPoint y: 188, distance: 172.8
click at [273, 188] on form "Buscar Protocolos Formulas Suplementos / Cosméticos Paciente Priscila Silva Des…" at bounding box center [302, 143] width 372 height 293
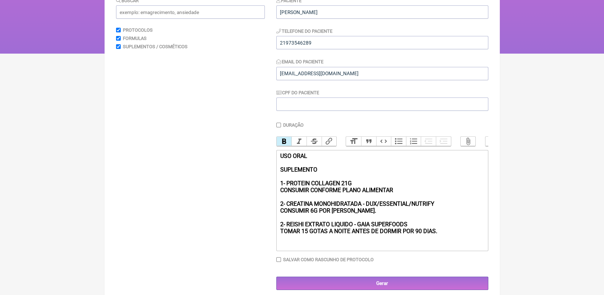
click at [277, 143] on button "Bold" at bounding box center [284, 141] width 15 height 9
click at [467, 244] on div "USO ORAL SUPLEMENTO 1- PROTEIN COLLAGEN 21G CONSUMIR CONFORME PLANO ALIMENTAR 2…" at bounding box center [382, 200] width 204 height 96
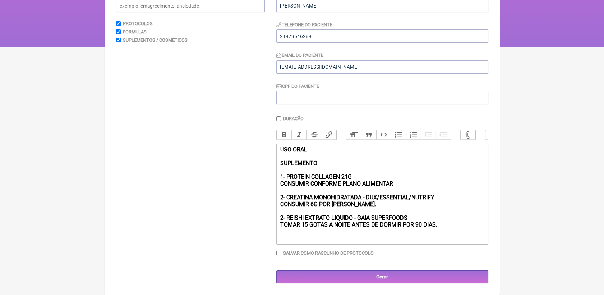
scroll to position [107, 0]
click at [462, 277] on input "Gerar" at bounding box center [382, 276] width 212 height 13
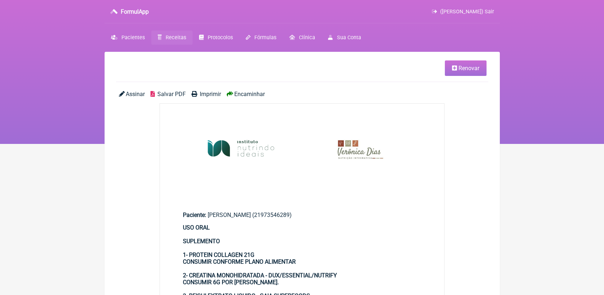
click at [179, 94] on span "Salvar PDF" at bounding box center [171, 94] width 28 height 7
click at [293, 63] on li "Renovar" at bounding box center [301, 67] width 371 height 15
click at [454, 73] on link "Renovar" at bounding box center [466, 67] width 42 height 15
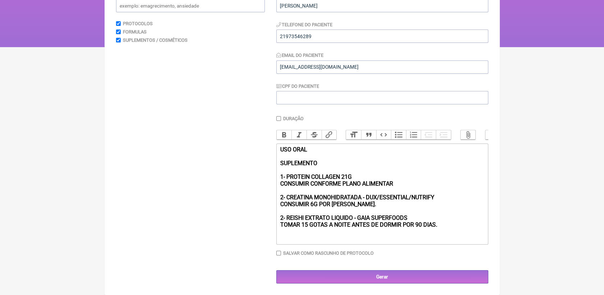
scroll to position [107, 0]
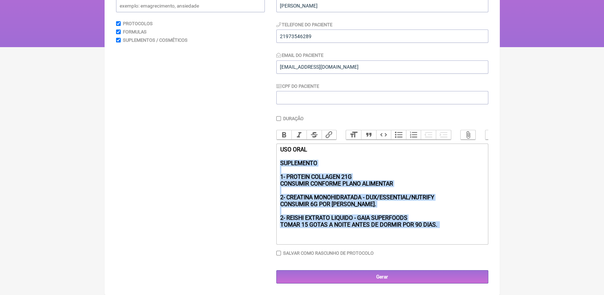
drag, startPoint x: 278, startPoint y: 162, endPoint x: 443, endPoint y: 229, distance: 178.6
click at [443, 229] on trix-editor "USO ORAL SUPLEMENTO 1- PROTEIN COLLAGEN 21G CONSUMIR CONFORME PLANO ALIMENTAR 2…" at bounding box center [382, 193] width 212 height 101
paste trix-editor "RelaxPLX 200mg<br>HERBATONIN 50MG<br>L- TEANINA 100mg<br>BASE PARA SACHÊ<br><br…"
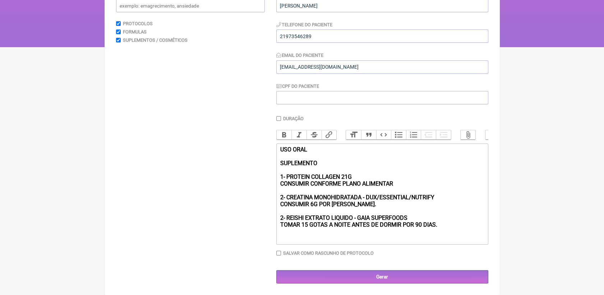
scroll to position [90, 0]
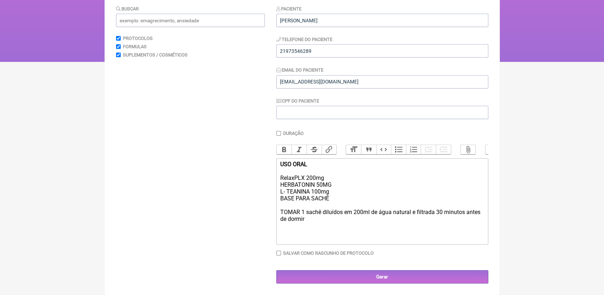
click at [287, 171] on div "USO ORAL RelaxPLX 200mg HERBATONIN 50MG L- TEANINA 100mg BASE PARA SACHÊ TOMAR …" at bounding box center [382, 198] width 204 height 75
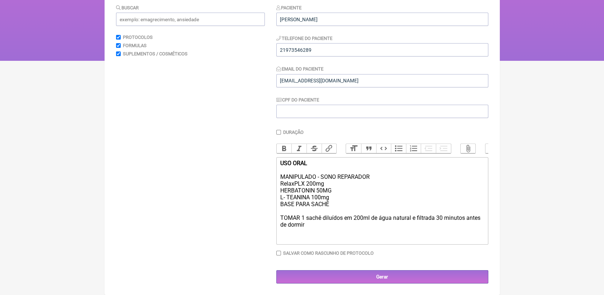
click at [334, 195] on div "USO ORAL MANIPULADO - SONO REPARADOR RelaxPLX 200mg HERBATONIN 50MG L- TEANINA …" at bounding box center [382, 201] width 204 height 82
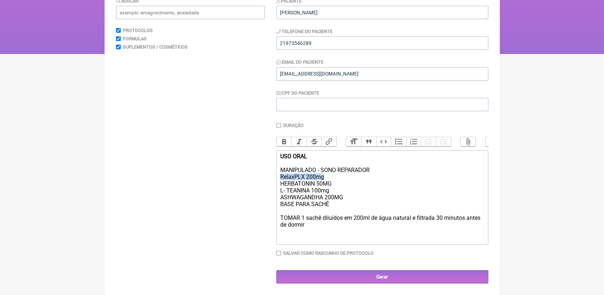
drag, startPoint x: 281, startPoint y: 174, endPoint x: 325, endPoint y: 176, distance: 44.6
click at [325, 176] on div "USO ORAL MANIPULADO - SONO REPARADOR RelaxPLX 200mg HERBATONIN 50MG L- TEANINA …" at bounding box center [382, 197] width 204 height 89
click at [338, 179] on div "USO ORAL MANIPULADO - SONO REPARADOR RelaxPLX 200mg HERBATONIN 50MG L- TEANINA …" at bounding box center [382, 197] width 204 height 89
drag, startPoint x: 332, startPoint y: 192, endPoint x: 278, endPoint y: 191, distance: 54.3
click at [278, 191] on trix-editor "USO ORAL MANIPULADO - SONO REPARADOR RelaxPLX 200mg HERBATONIN 50MG L- TEANINA …" at bounding box center [382, 197] width 212 height 94
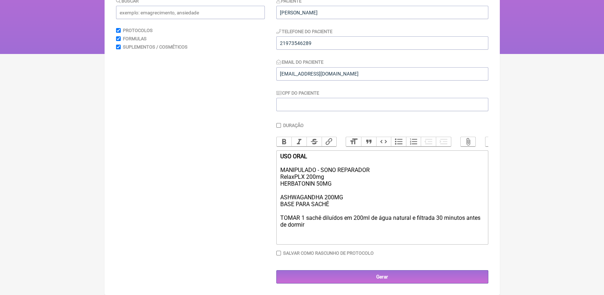
scroll to position [93, 0]
type trix-editor "<div><strong>USO ORAL</strong><br><br>MANIPULADO - SONO REPARADOR&nbsp;<br>Rela…"
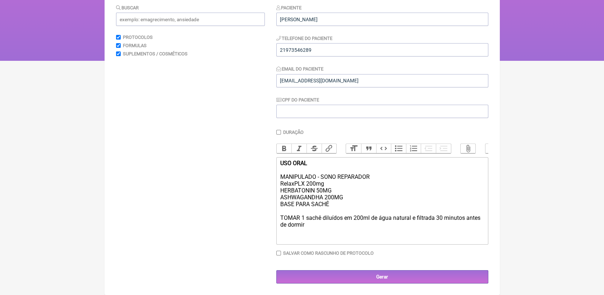
drag, startPoint x: 279, startPoint y: 171, endPoint x: 374, endPoint y: 174, distance: 95.3
click at [374, 174] on trix-editor "USO ORAL MANIPULADO - SONO REPARADOR RelaxPLX 200mg HERBATONIN 50MG ASHWAGANDHA…" at bounding box center [382, 200] width 212 height 87
click at [281, 144] on button "Bold" at bounding box center [284, 148] width 15 height 9
click at [340, 235] on div "USO ORAL MANIPULADO - SONO REPARADOR RelaxPLX 200mg HERBATONIN 50MG ASHWAGANDHA…" at bounding box center [382, 201] width 204 height 82
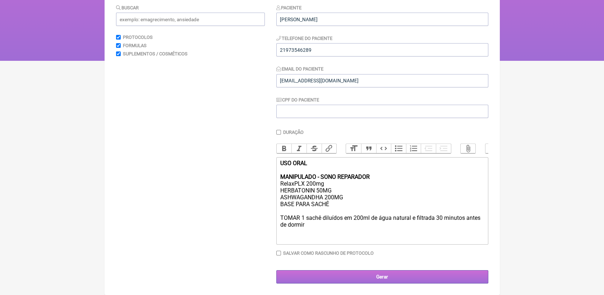
click at [396, 279] on input "Gerar" at bounding box center [382, 276] width 212 height 13
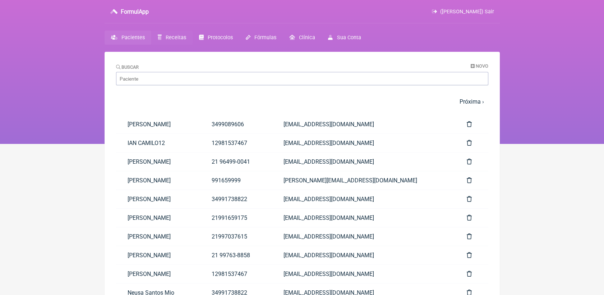
click at [181, 37] on span "Receitas" at bounding box center [176, 38] width 20 height 6
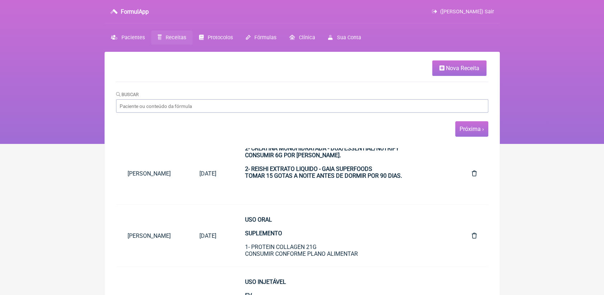
click at [465, 132] on link "Próxima ›" at bounding box center [472, 128] width 24 height 7
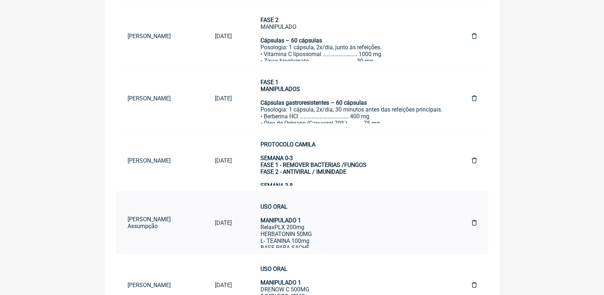
scroll to position [73, 0]
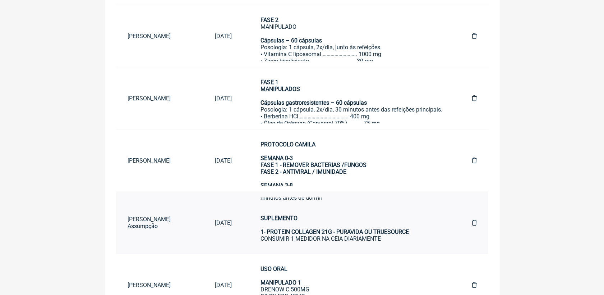
click at [290, 218] on strong "SUPLEMENTO 1- PROTEIN COLLAGEN 21G - PURAVIDA OU TRUESOURCE" at bounding box center [335, 225] width 148 height 20
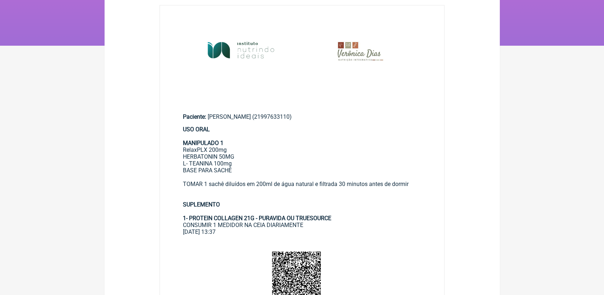
scroll to position [120, 0]
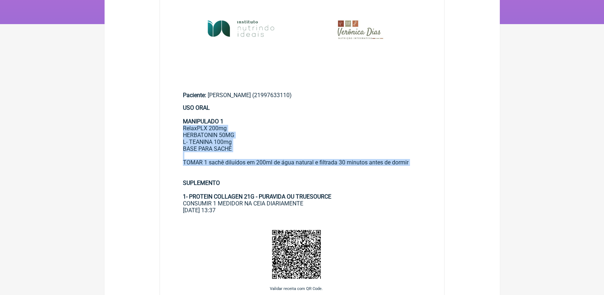
drag, startPoint x: 183, startPoint y: 129, endPoint x: 413, endPoint y: 170, distance: 234.0
click at [413, 170] on div "USO ORAL MANIPULADO 1 RelaxPLX 200mg HERBATONIN 50MG L- TEANINA 100mg BASE PARA…" at bounding box center [302, 155] width 239 height 102
copy div "RelaxPLX 200mg HERBATONIN 50MG L- TEANINA 100mg BASE PARA SACHÊ TOMAR 1 sachê d…"
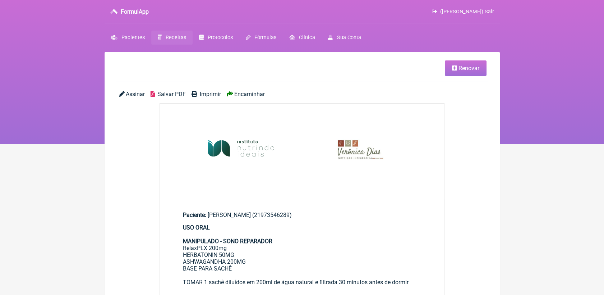
click at [169, 93] on span "Salvar PDF" at bounding box center [171, 94] width 28 height 7
